Goal: Information Seeking & Learning: Learn about a topic

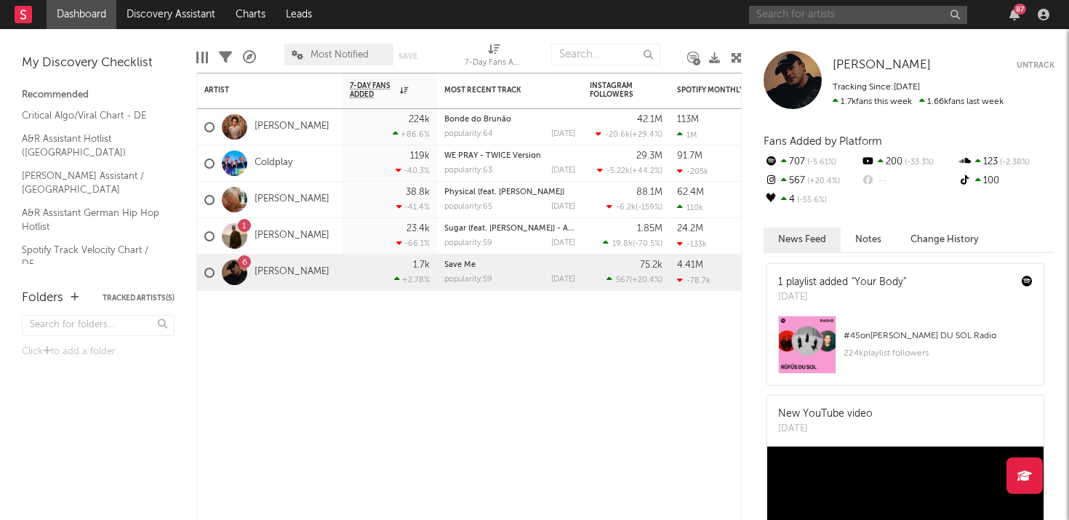
click at [796, 19] on input "text" at bounding box center [858, 15] width 218 height 18
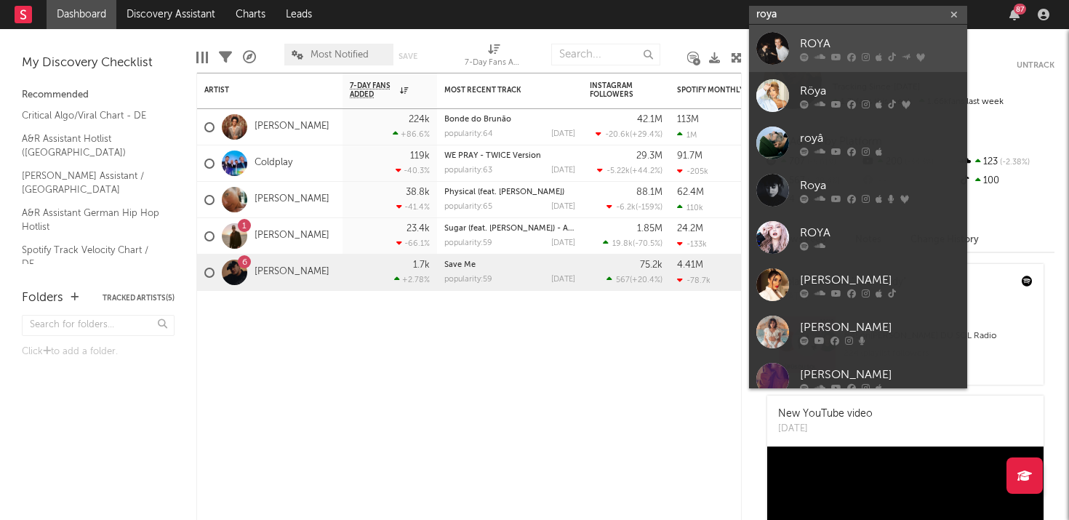
type input "roya"
click at [824, 41] on div "ROYA" at bounding box center [880, 43] width 160 height 17
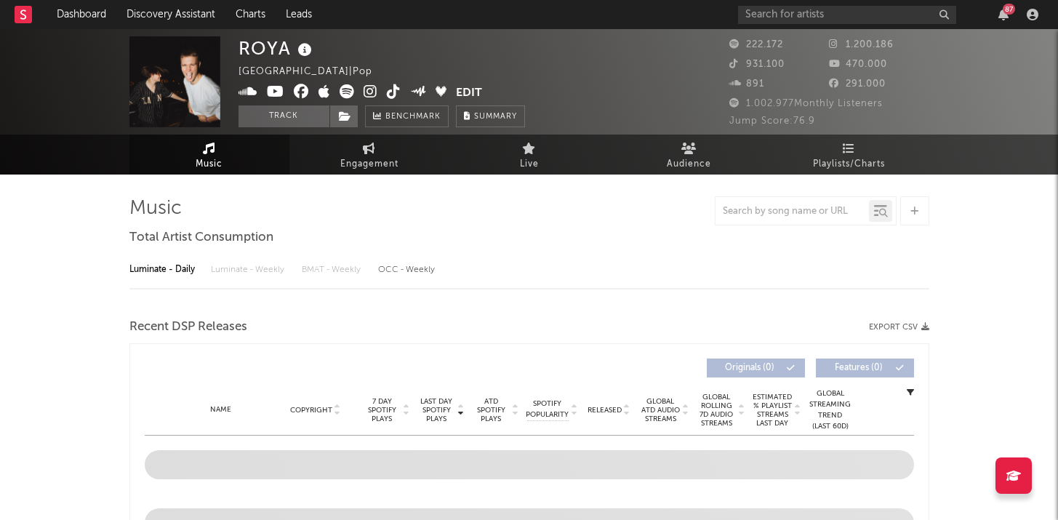
select select "6m"
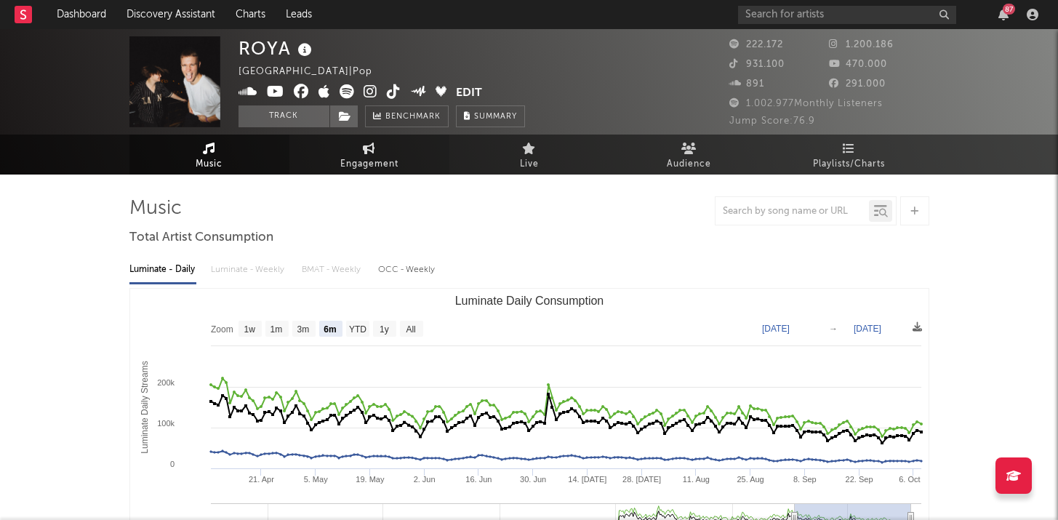
click at [359, 164] on span "Engagement" at bounding box center [369, 164] width 58 height 17
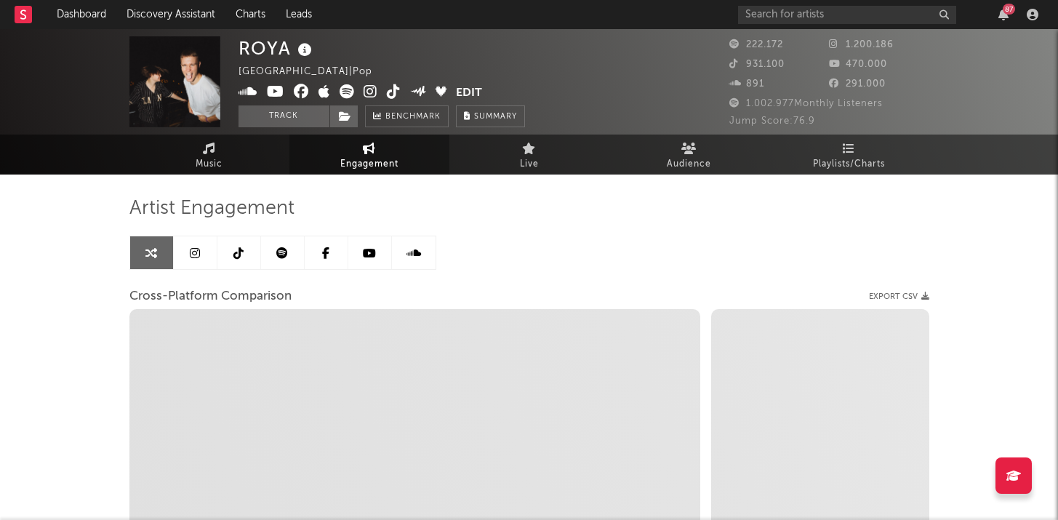
select select "1w"
click at [238, 252] on icon at bounding box center [238, 253] width 10 height 12
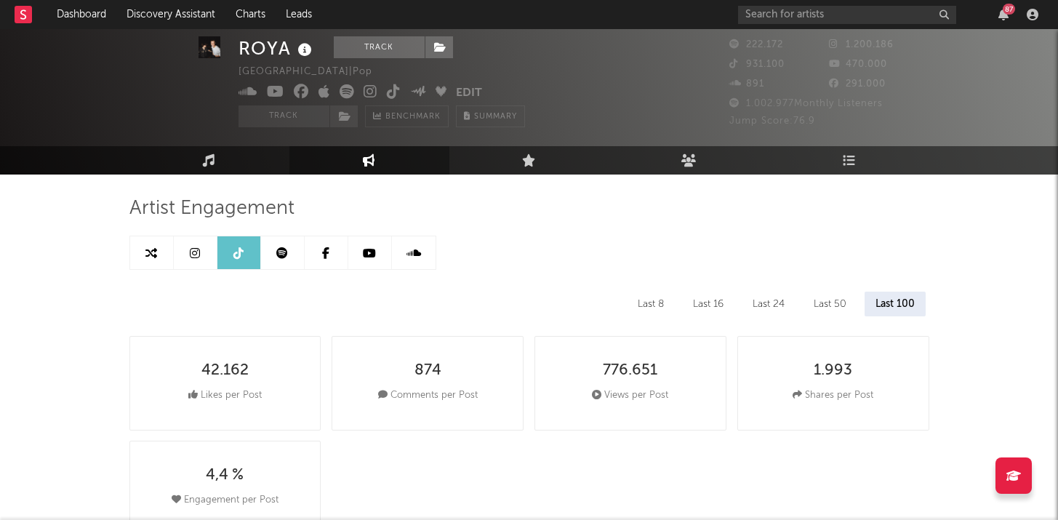
scroll to position [177, 0]
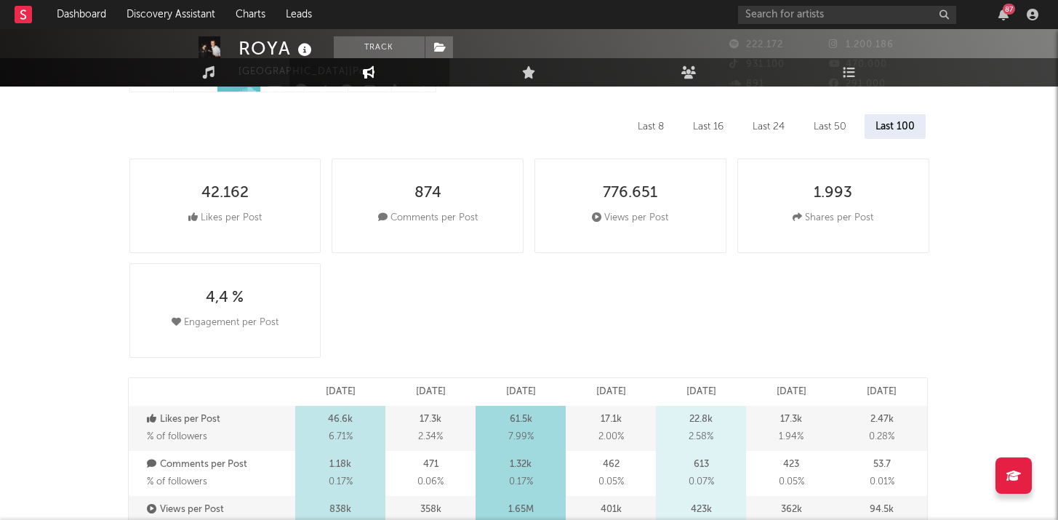
select select "6m"
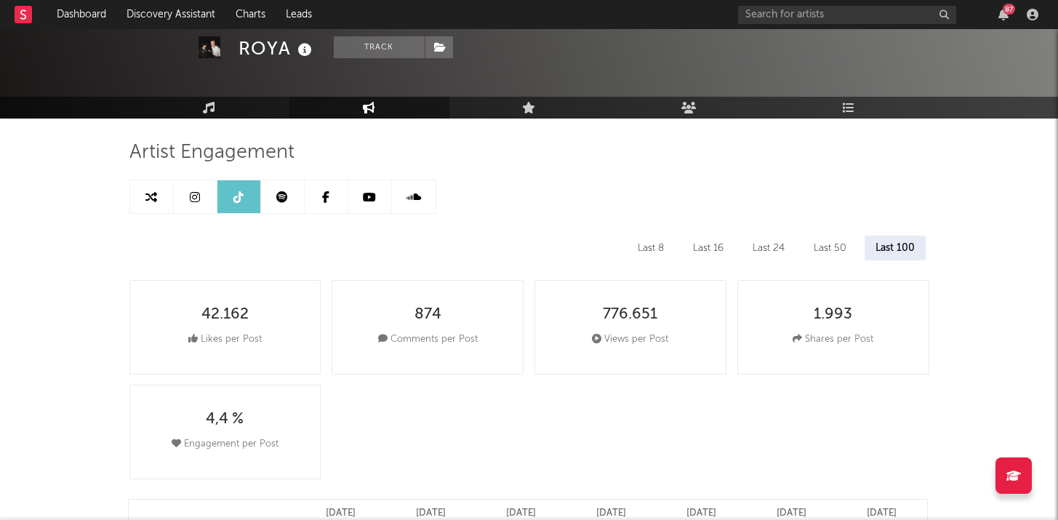
scroll to position [49, 0]
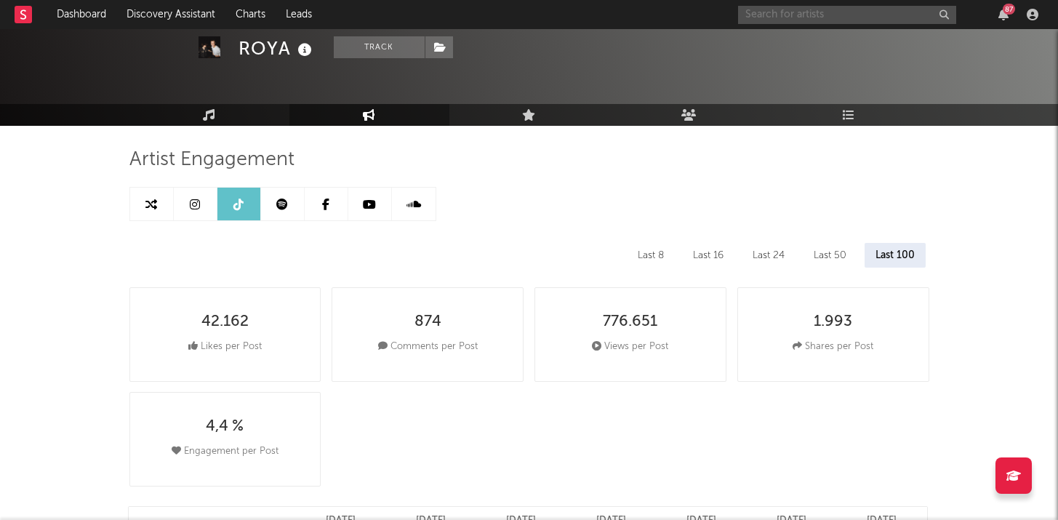
click at [756, 9] on input "text" at bounding box center [847, 15] width 218 height 18
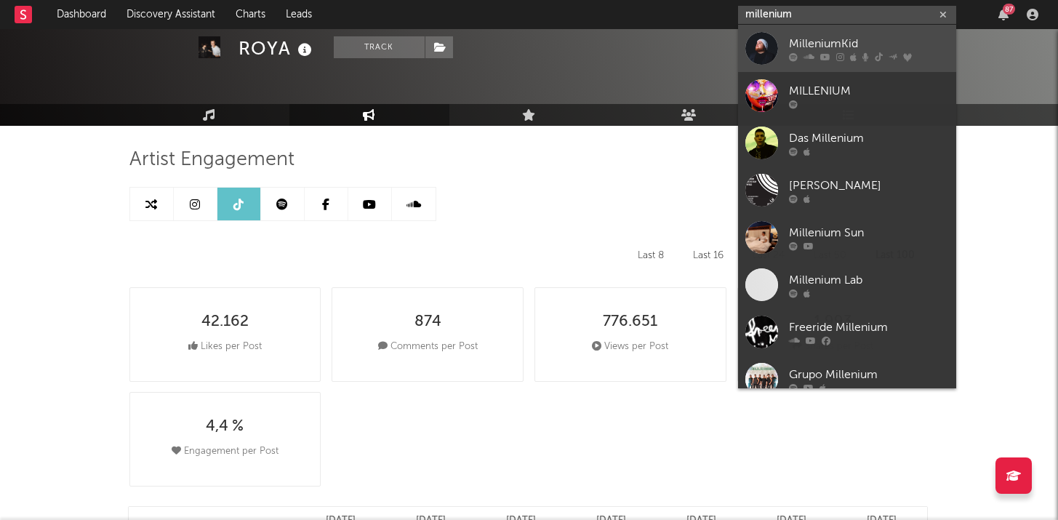
type input "millenium"
click at [785, 43] on link "MilleniumKid" at bounding box center [847, 48] width 218 height 47
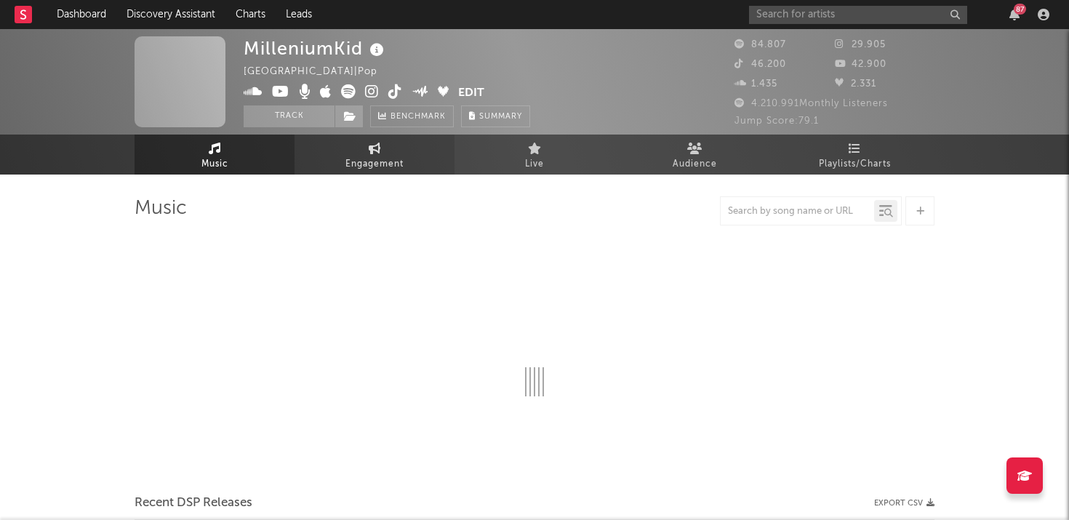
select select "6m"
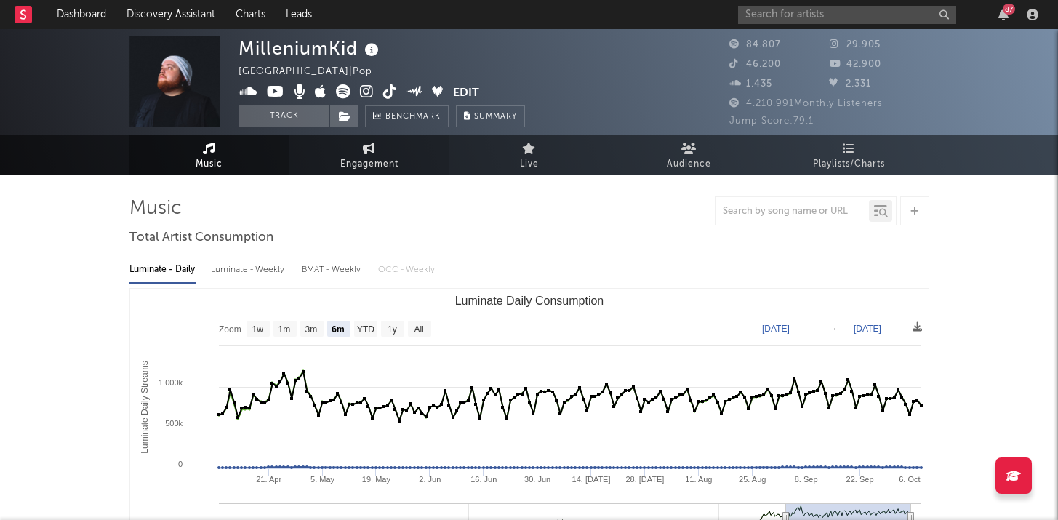
select select "6m"
click at [422, 161] on link "Engagement" at bounding box center [369, 155] width 160 height 40
select select "1w"
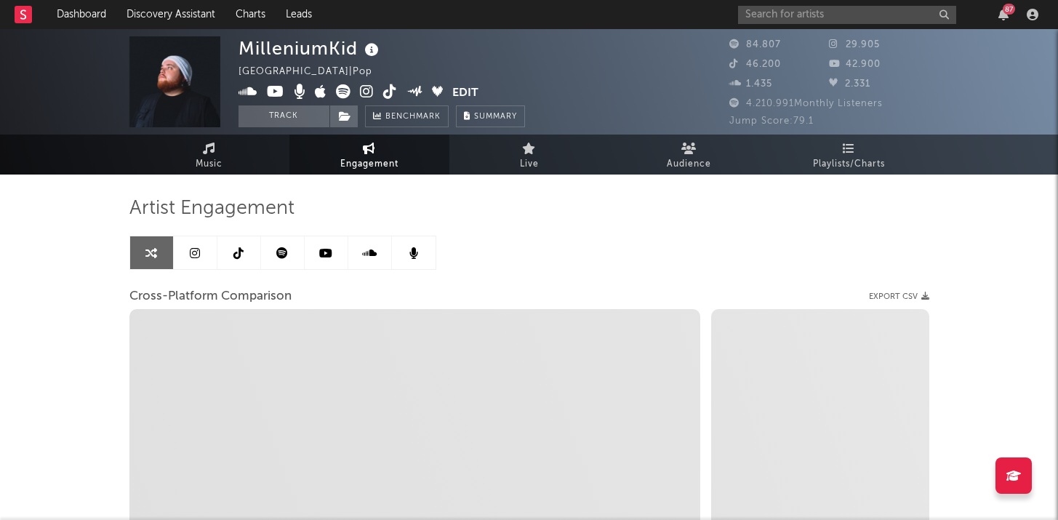
click at [196, 249] on icon at bounding box center [195, 253] width 10 height 12
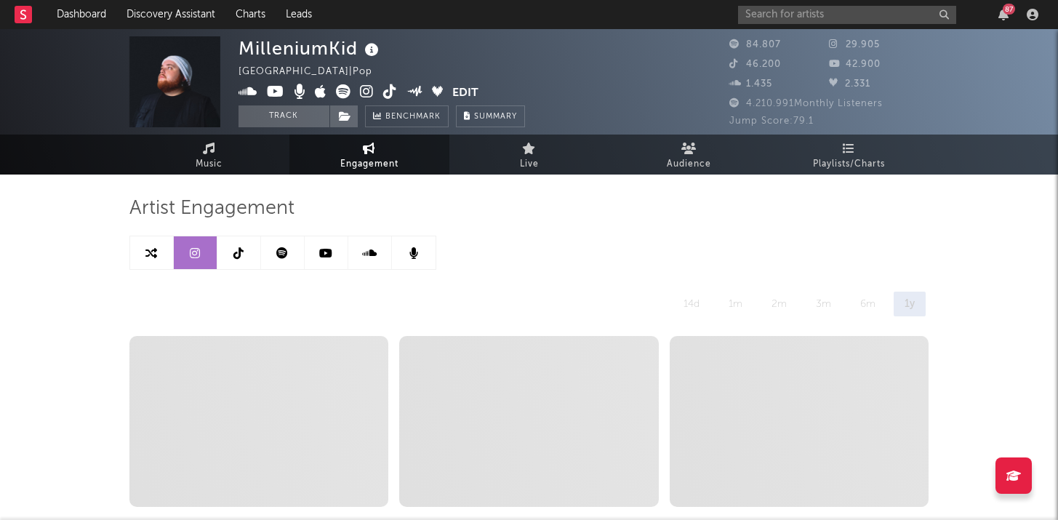
select select "6m"
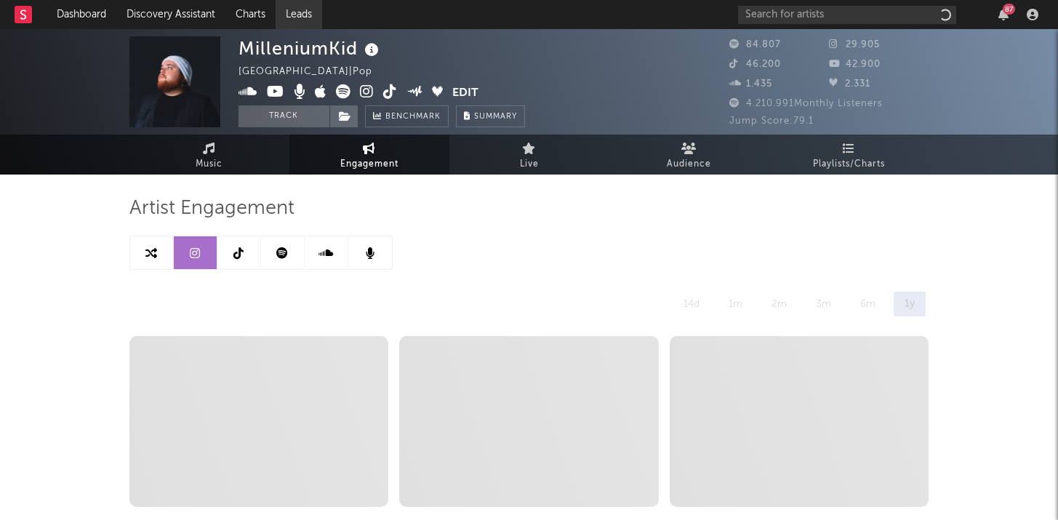
select select "6m"
click at [251, 250] on link at bounding box center [239, 252] width 44 height 33
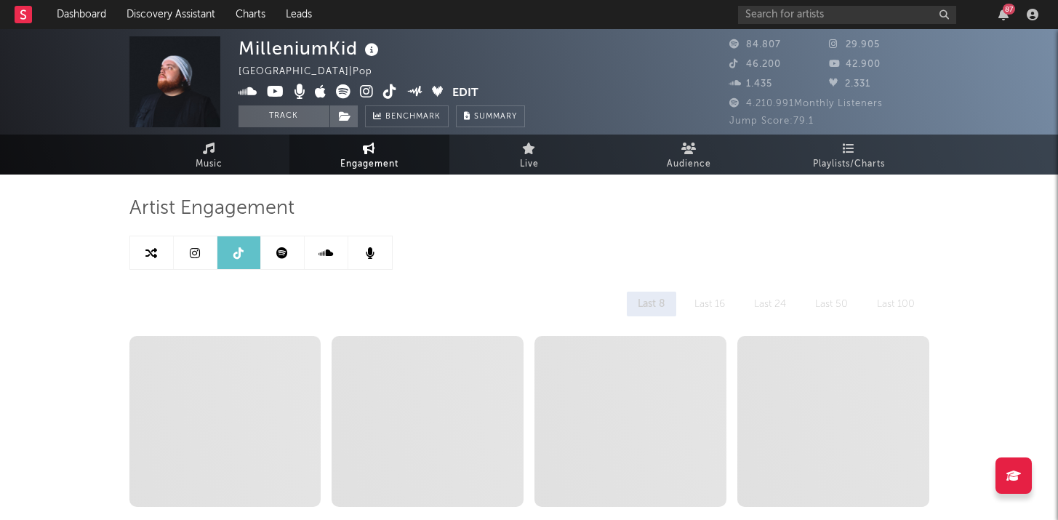
click at [251, 250] on link at bounding box center [239, 252] width 44 height 33
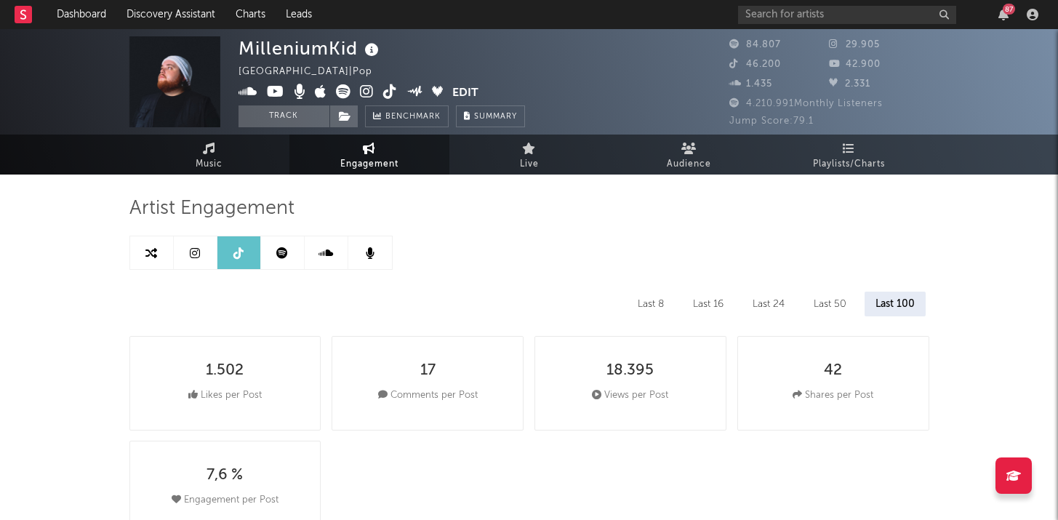
select select "6m"
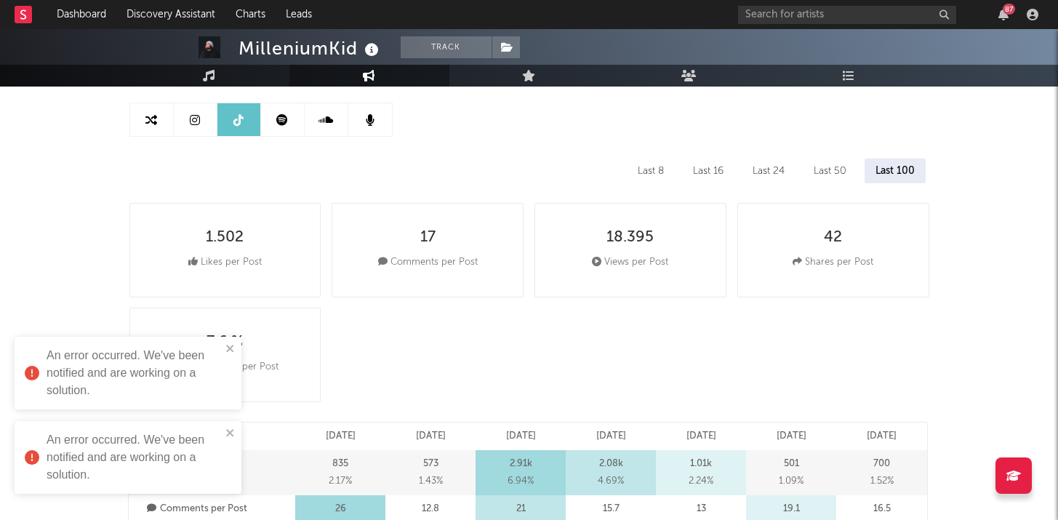
scroll to position [151, 0]
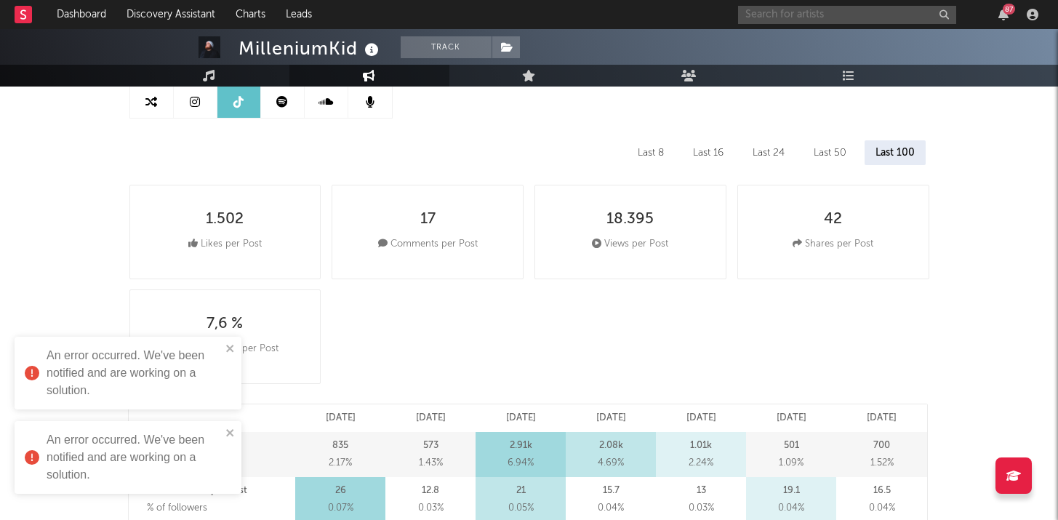
click at [786, 10] on input "text" at bounding box center [847, 15] width 218 height 18
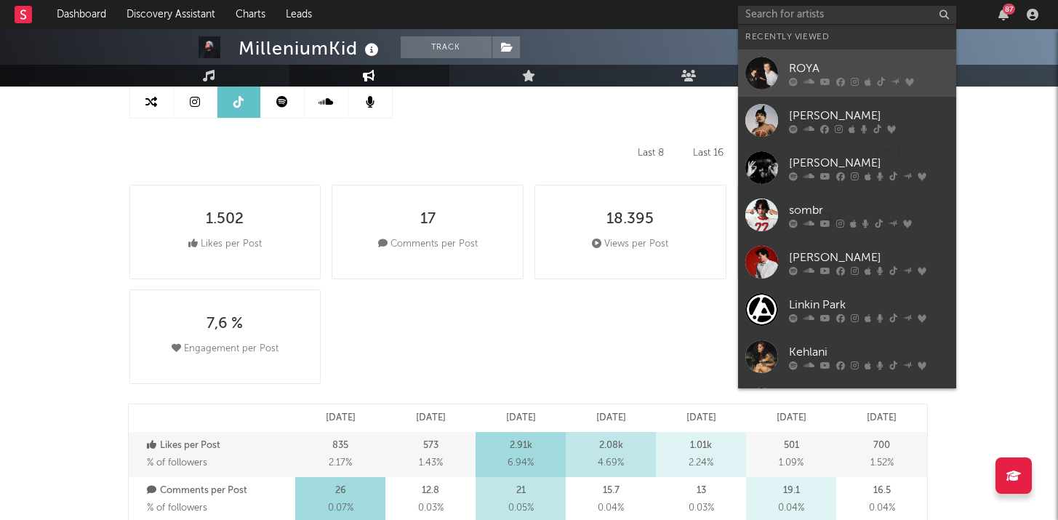
click at [802, 60] on div "ROYA" at bounding box center [869, 68] width 160 height 17
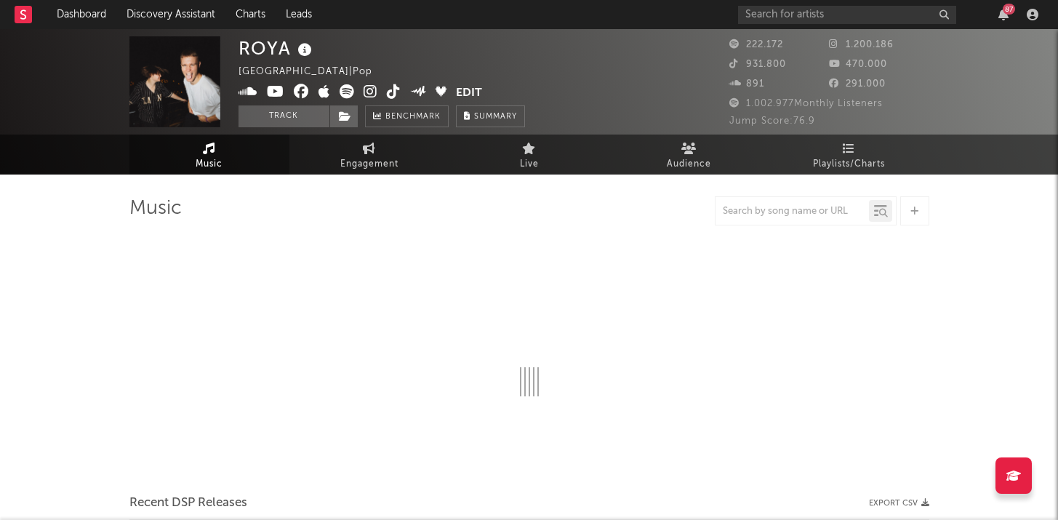
select select "6m"
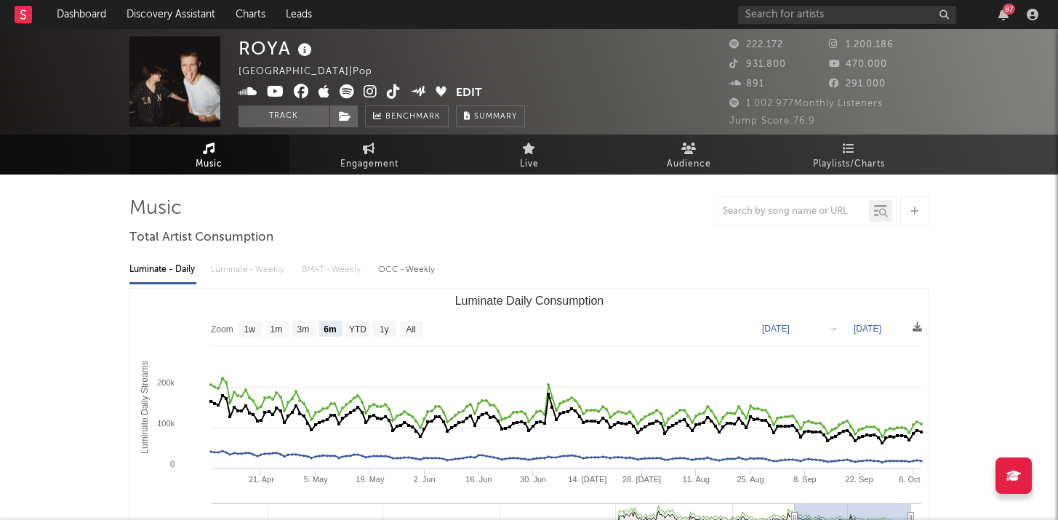
select select "6m"
click at [391, 90] on icon at bounding box center [394, 91] width 14 height 15
click at [391, 93] on icon at bounding box center [394, 91] width 14 height 15
click at [356, 157] on span "Engagement" at bounding box center [369, 164] width 58 height 17
select select "1w"
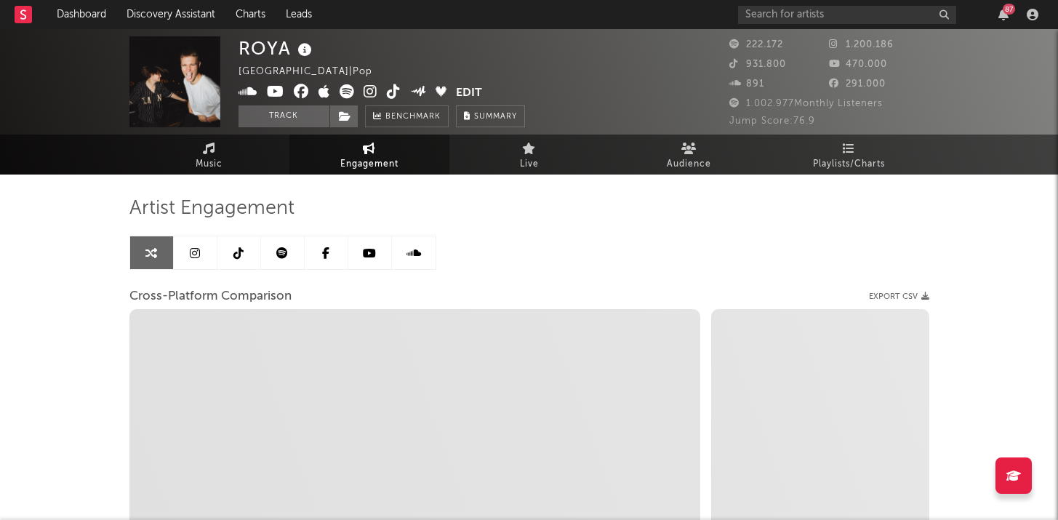
click at [242, 247] on icon at bounding box center [238, 253] width 10 height 12
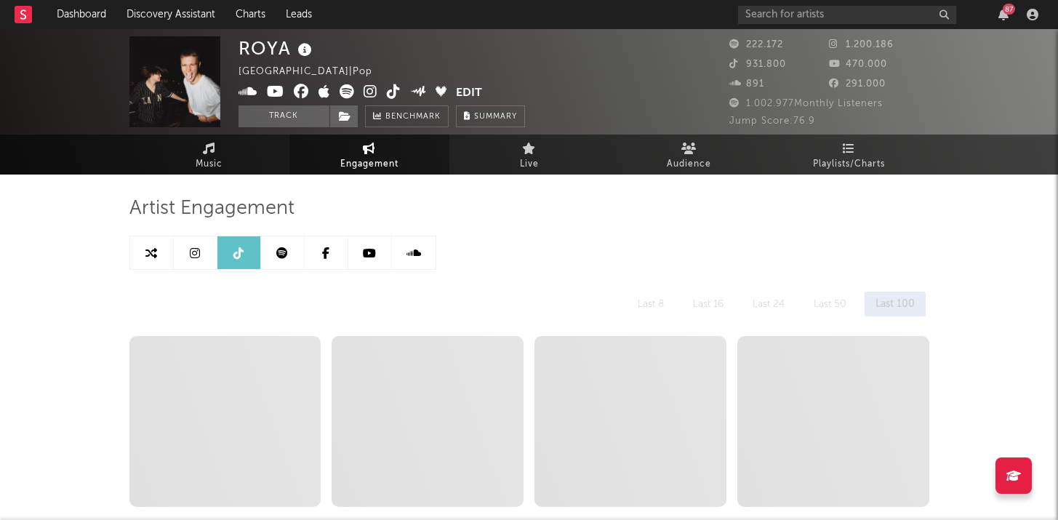
select select "6m"
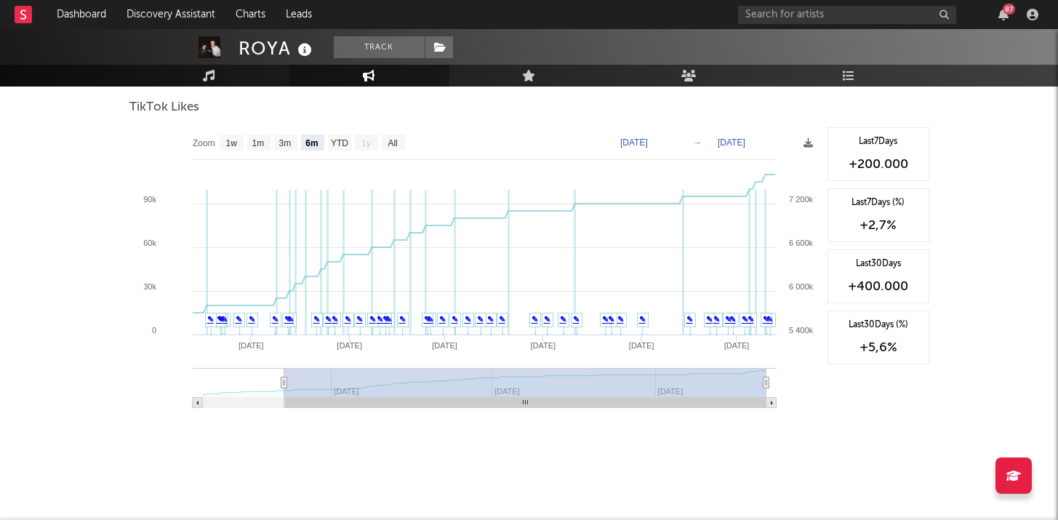
scroll to position [1730, 0]
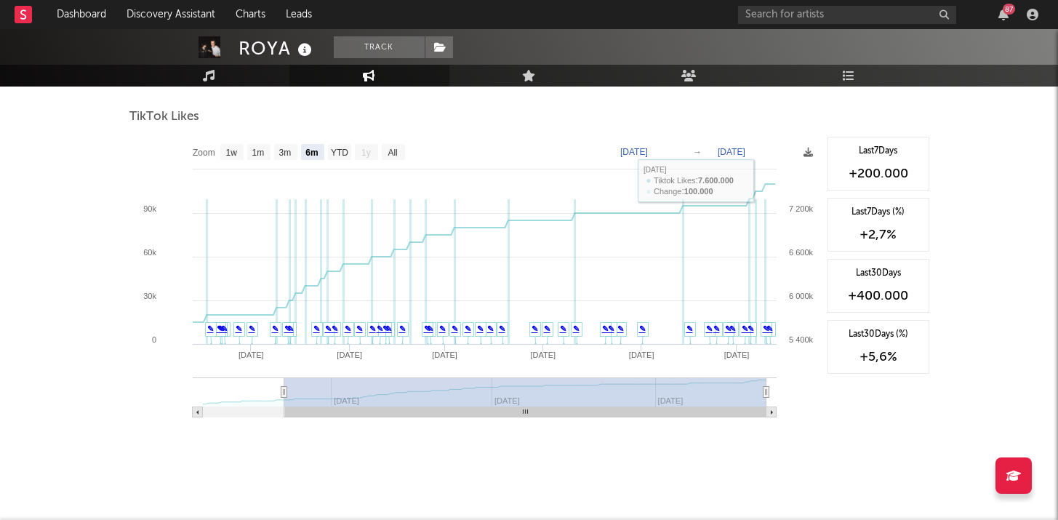
click at [648, 149] on text "[DATE]" at bounding box center [634, 152] width 28 height 10
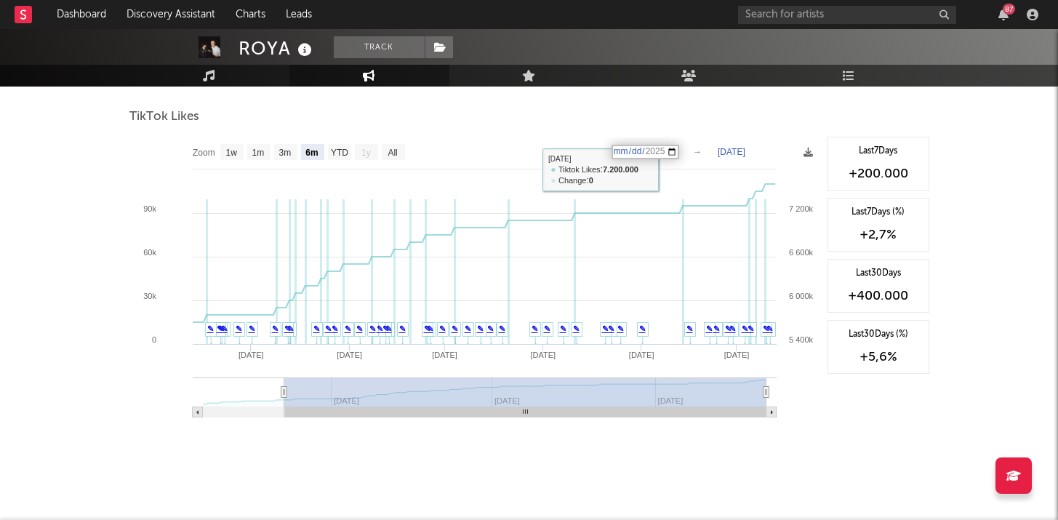
click at [679, 148] on input "[DATE]" at bounding box center [646, 152] width 68 height 15
click at [767, 3] on div "87" at bounding box center [890, 14] width 305 height 29
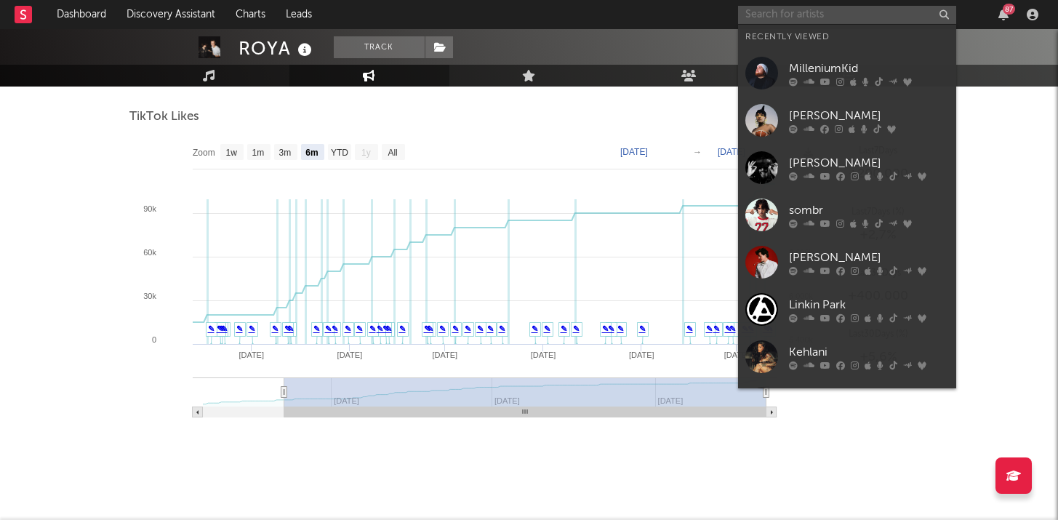
click at [767, 7] on input "text" at bounding box center [847, 15] width 218 height 18
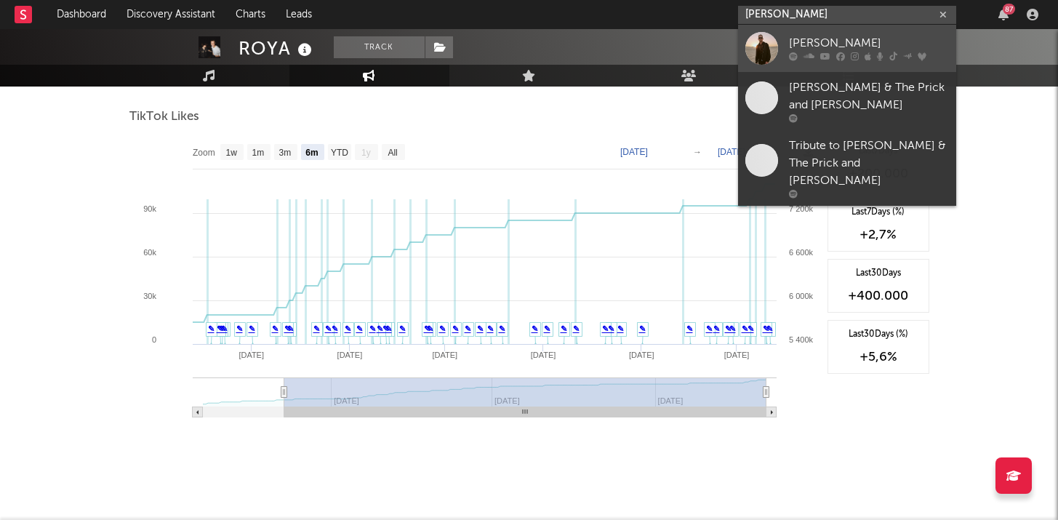
type input "[PERSON_NAME]"
click at [807, 41] on div "[PERSON_NAME]" at bounding box center [869, 43] width 160 height 17
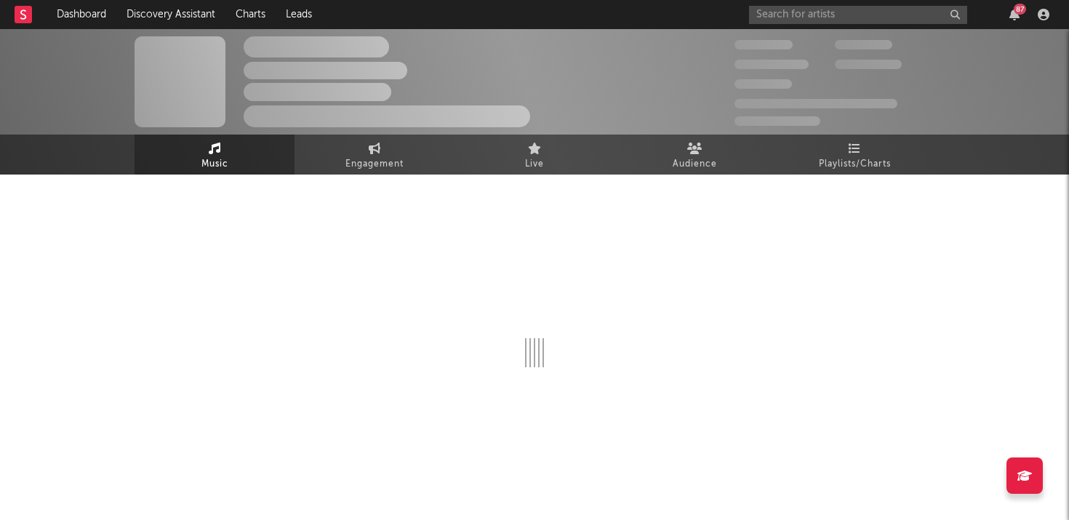
select select "6m"
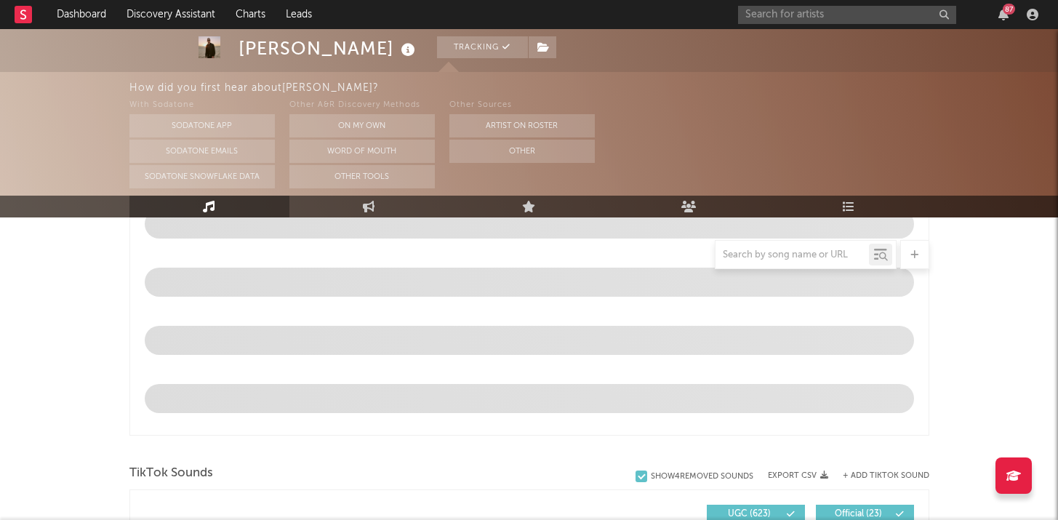
scroll to position [727, 0]
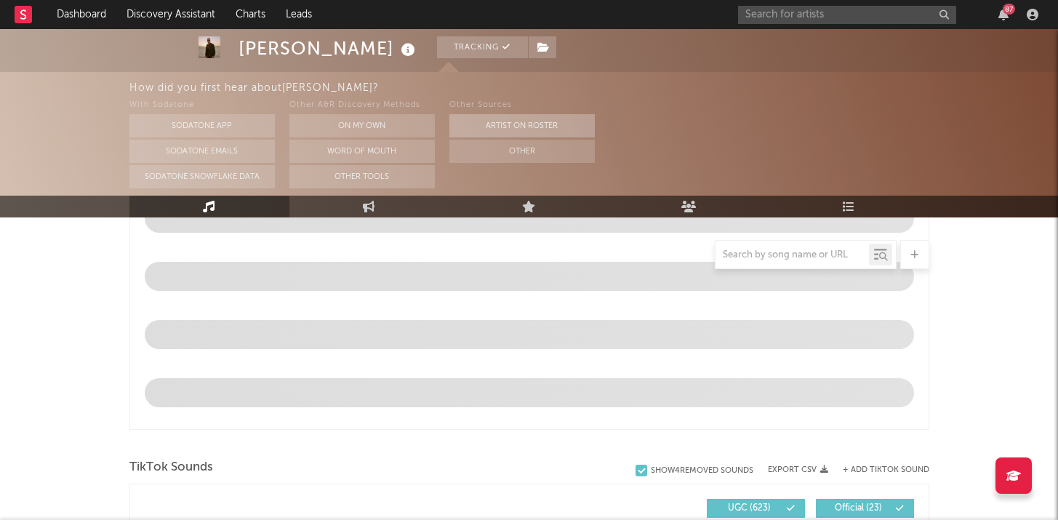
click at [533, 114] on button "Artist on Roster" at bounding box center [521, 125] width 145 height 23
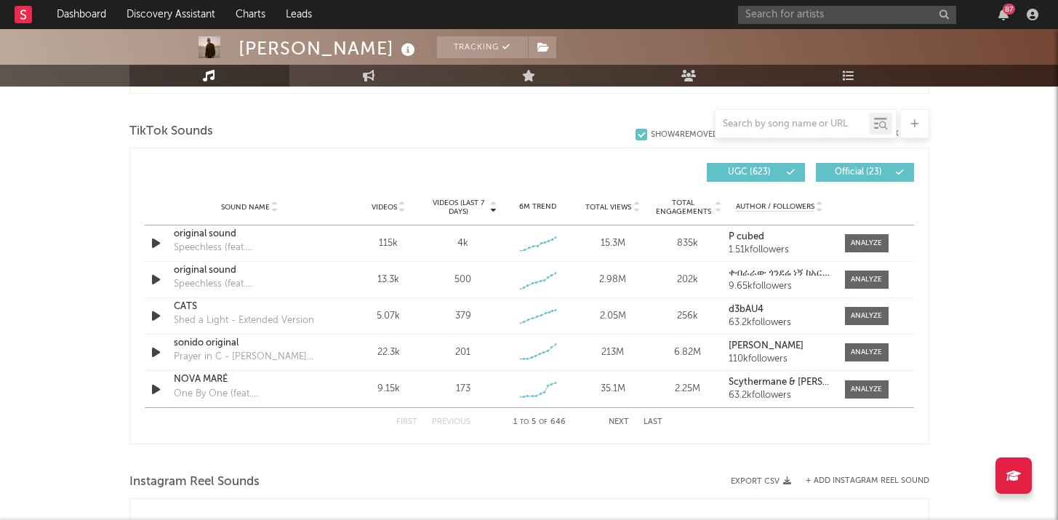
scroll to position [962, 0]
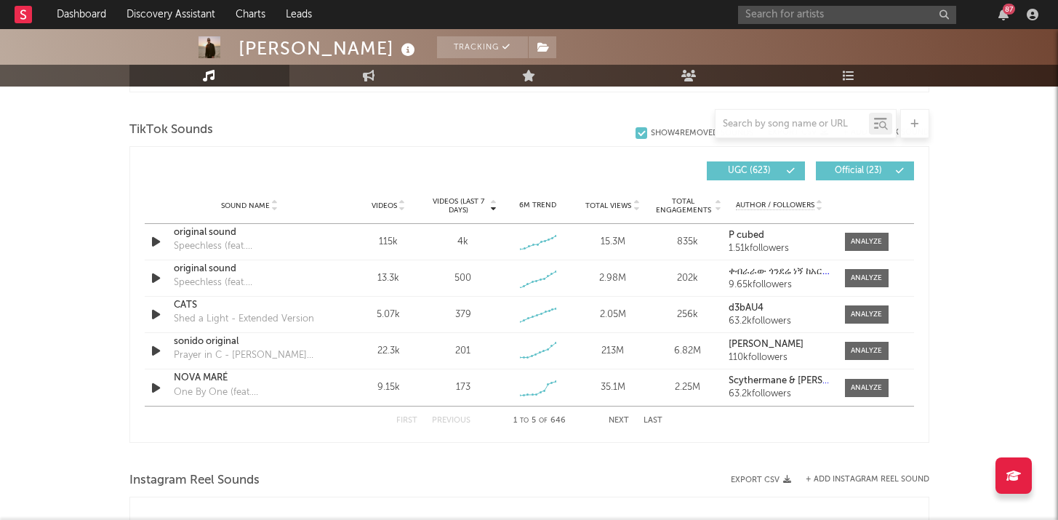
click at [487, 209] on span "Videos (last 7 days)" at bounding box center [458, 205] width 59 height 17
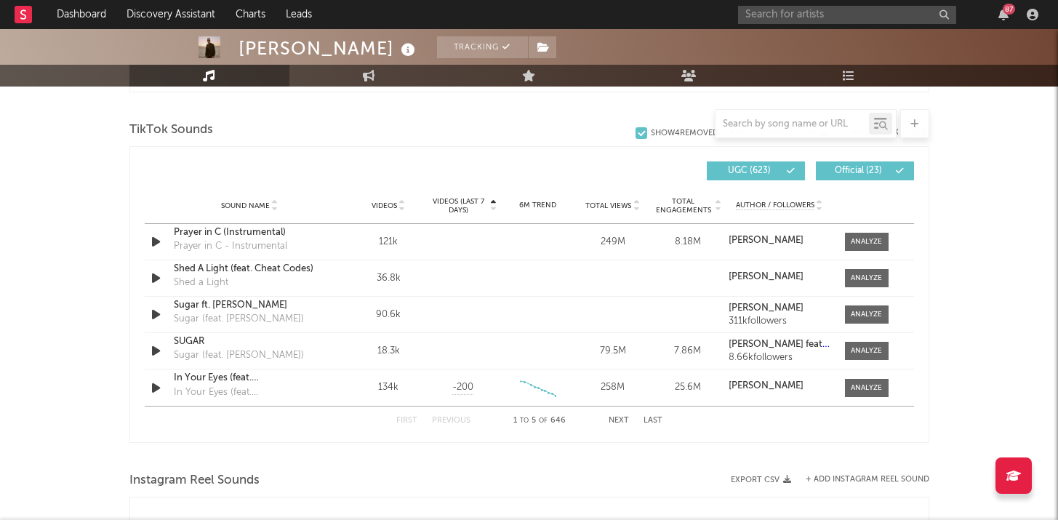
click at [487, 208] on div "Videos (last 7 days)" at bounding box center [463, 205] width 68 height 17
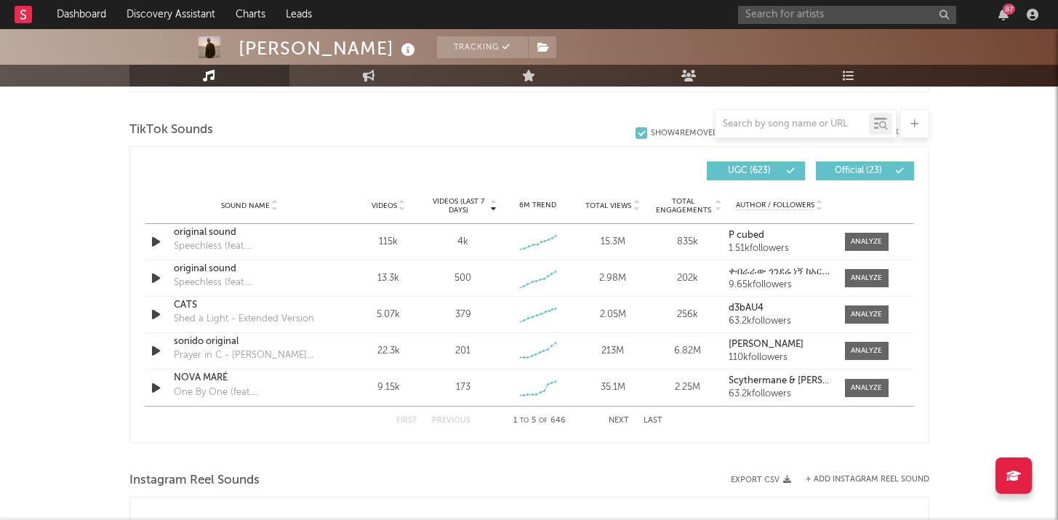
click at [632, 203] on div at bounding box center [635, 205] width 9 height 11
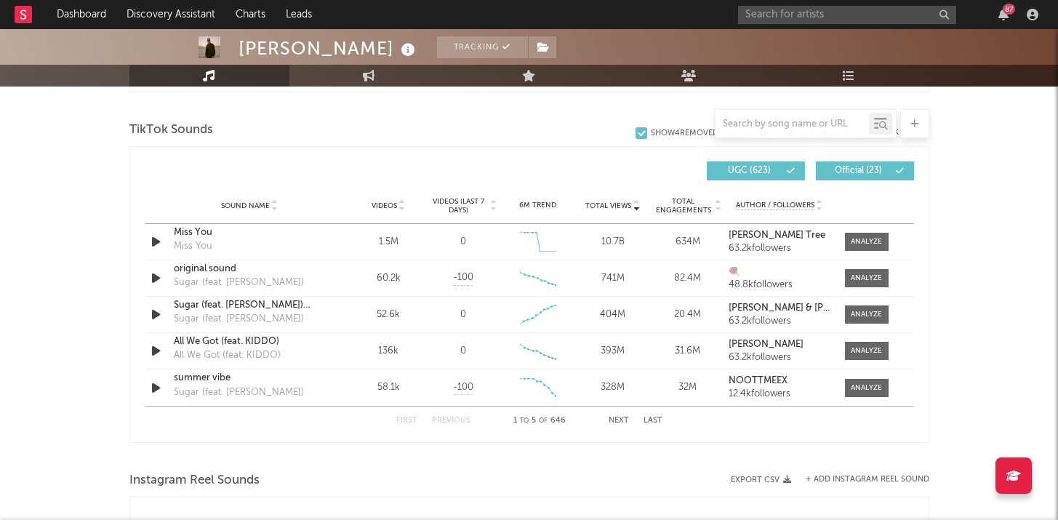
click at [633, 203] on icon at bounding box center [636, 203] width 7 height 6
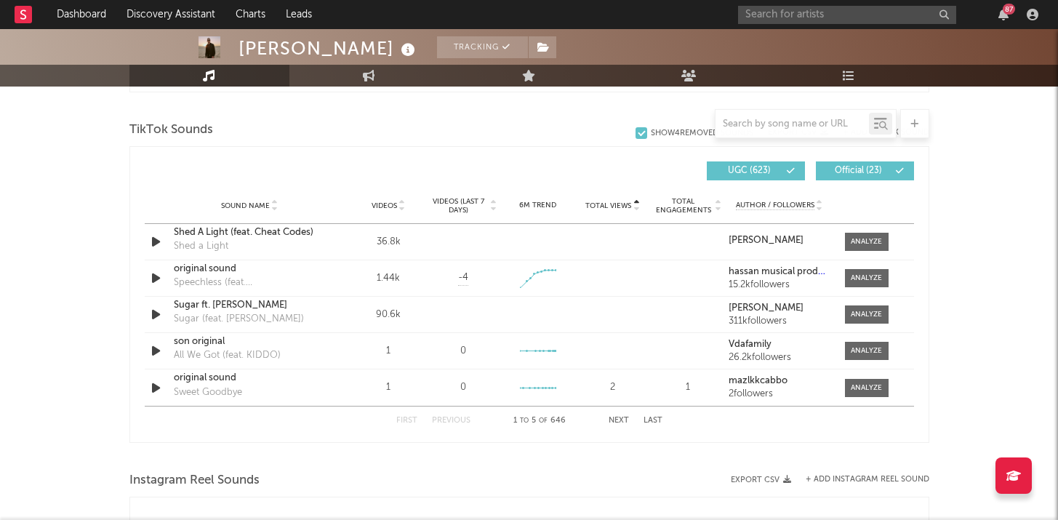
click at [633, 203] on icon at bounding box center [636, 203] width 7 height 6
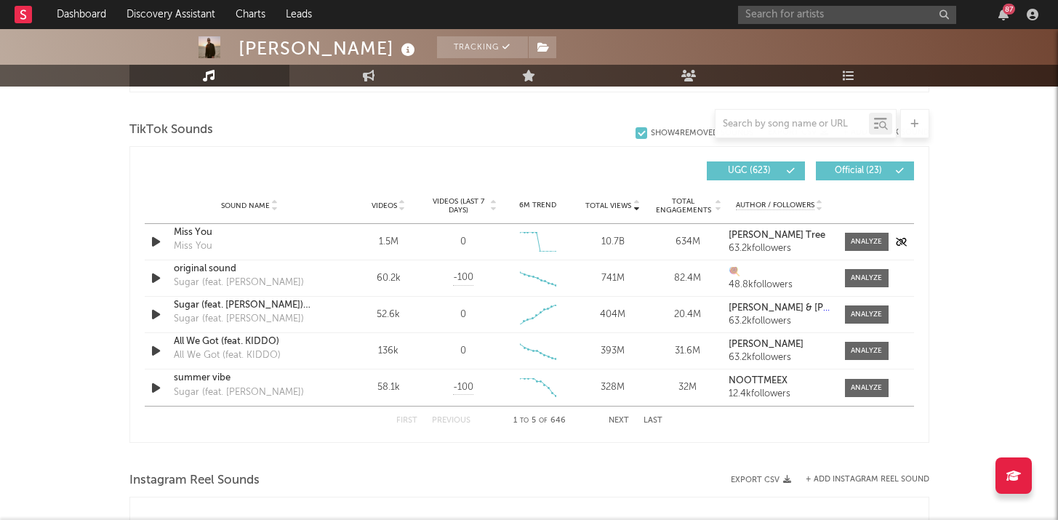
click at [199, 231] on div "Miss You" at bounding box center [250, 232] width 152 height 15
click at [0, 0] on div "Dashboard Discovery Assistant Charts Leads 87 Notifications Settings Mark all a…" at bounding box center [529, 165] width 1058 height 2197
click at [775, 19] on input "text" at bounding box center [847, 15] width 218 height 18
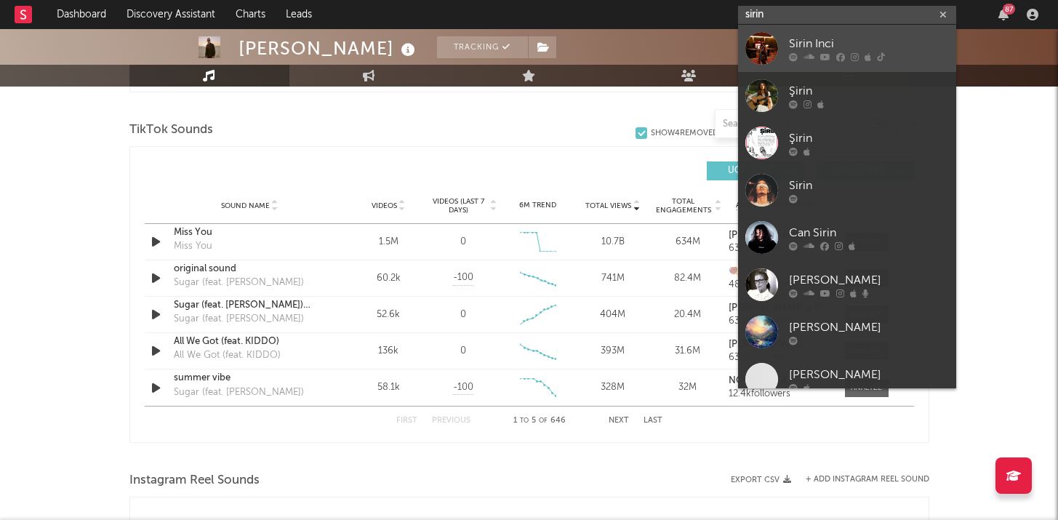
type input "sirin"
click at [797, 50] on div "Sirin Inci" at bounding box center [869, 43] width 160 height 17
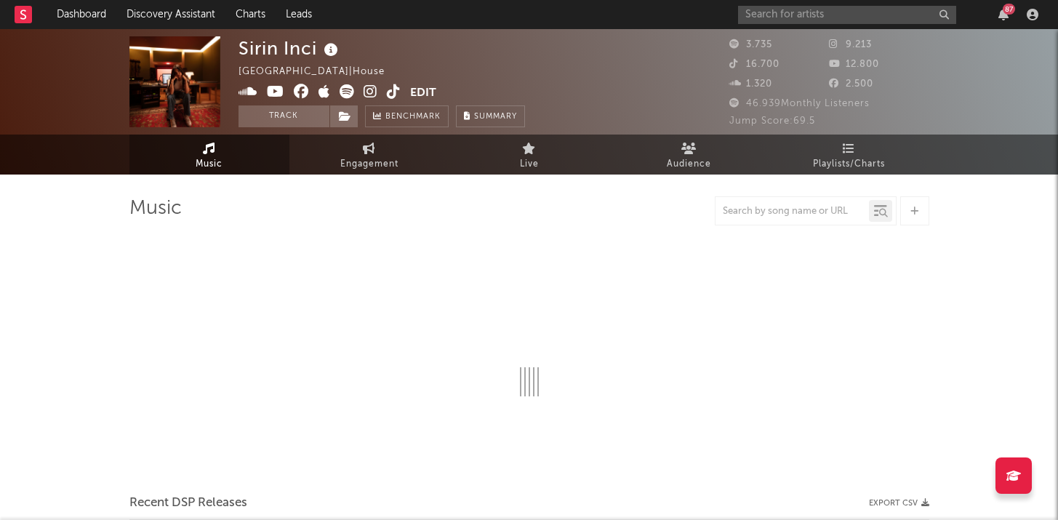
select select "1w"
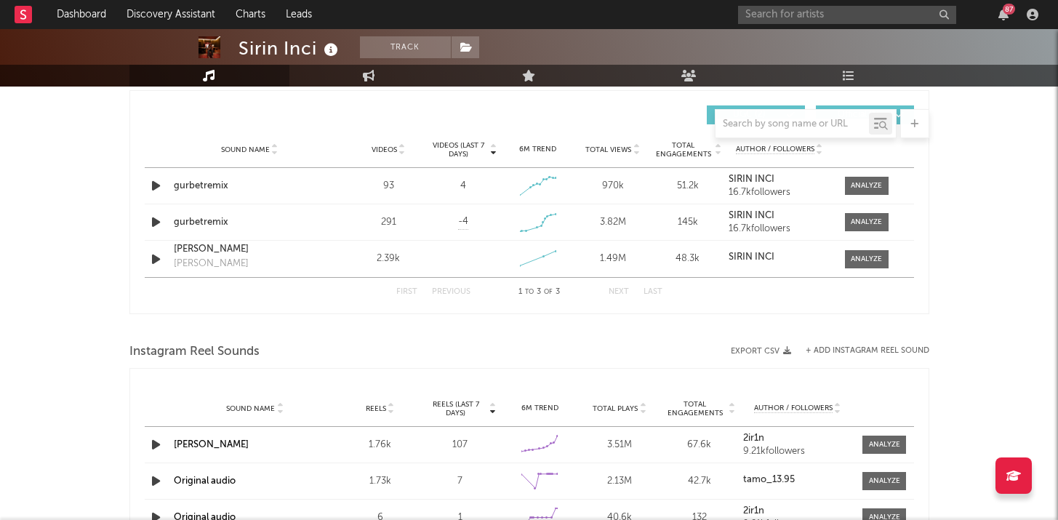
scroll to position [842, 0]
